Goal: Complete application form

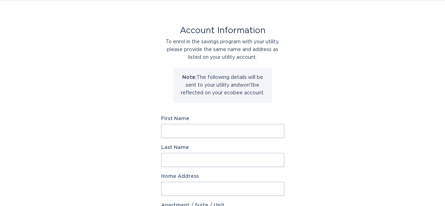
scroll to position [70, 0]
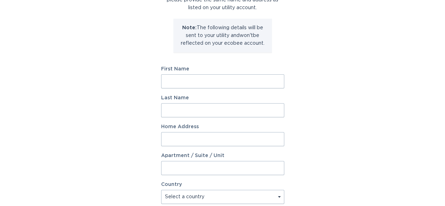
click at [206, 80] on input "First Name" at bounding box center [222, 81] width 123 height 14
type input "[PERSON_NAME]"
type input "5877 ESSEX DR"
select select "US"
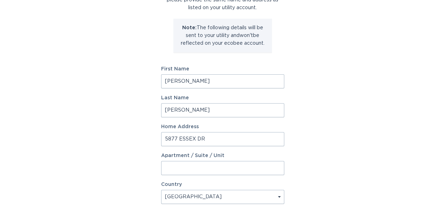
type input "PITTSBORO"
type input "46167"
select select "IN"
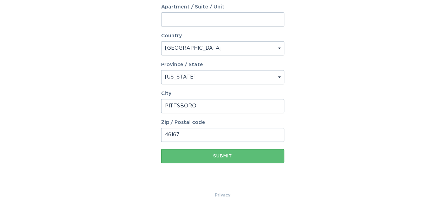
scroll to position [222, 0]
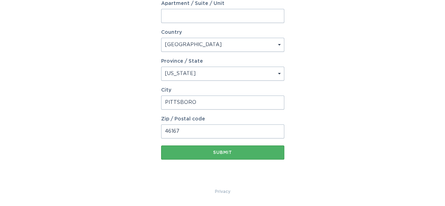
click at [226, 151] on div "Submit" at bounding box center [223, 152] width 116 height 4
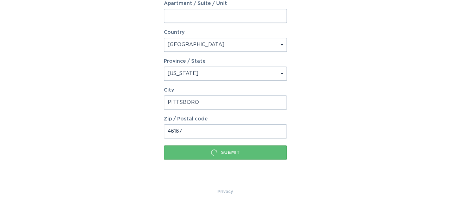
scroll to position [0, 0]
